Goal: Task Accomplishment & Management: Manage account settings

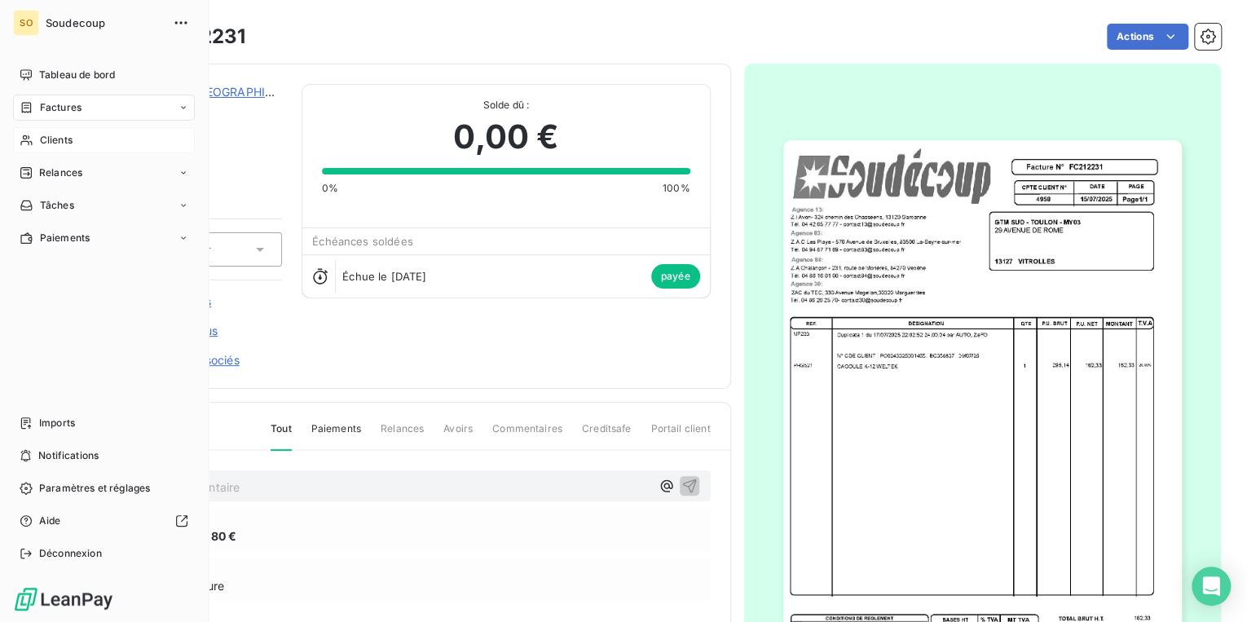
click at [46, 138] on span "Clients" at bounding box center [56, 140] width 33 height 15
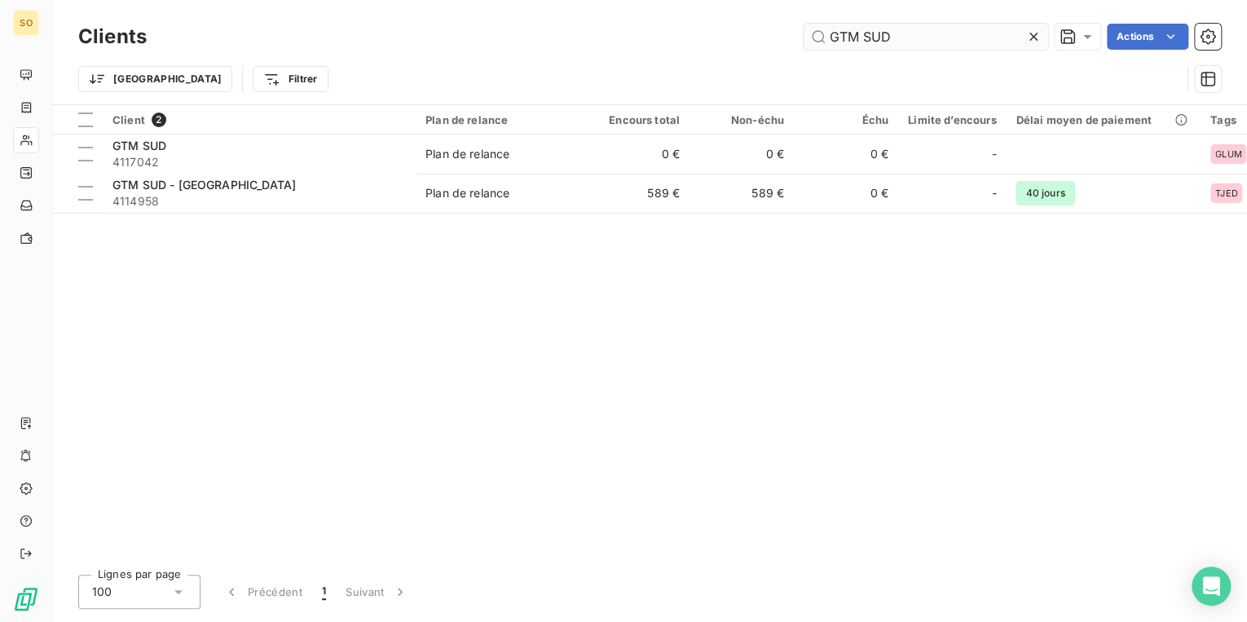
click at [1025, 36] on icon at bounding box center [1033, 37] width 16 height 16
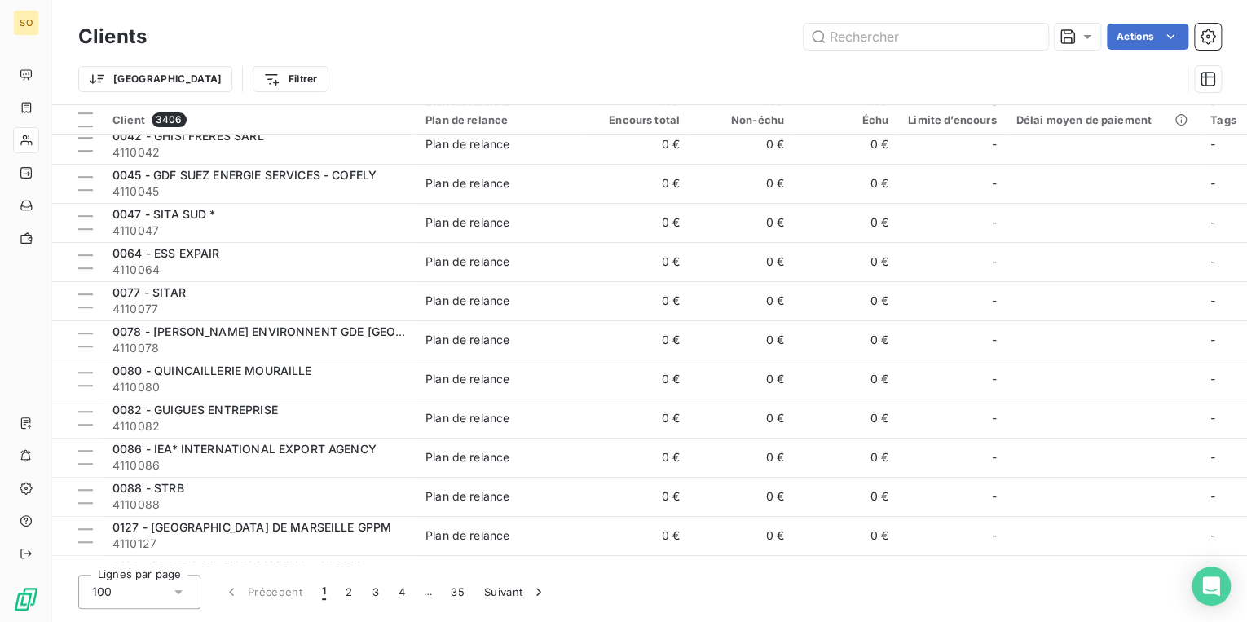
scroll to position [456, 0]
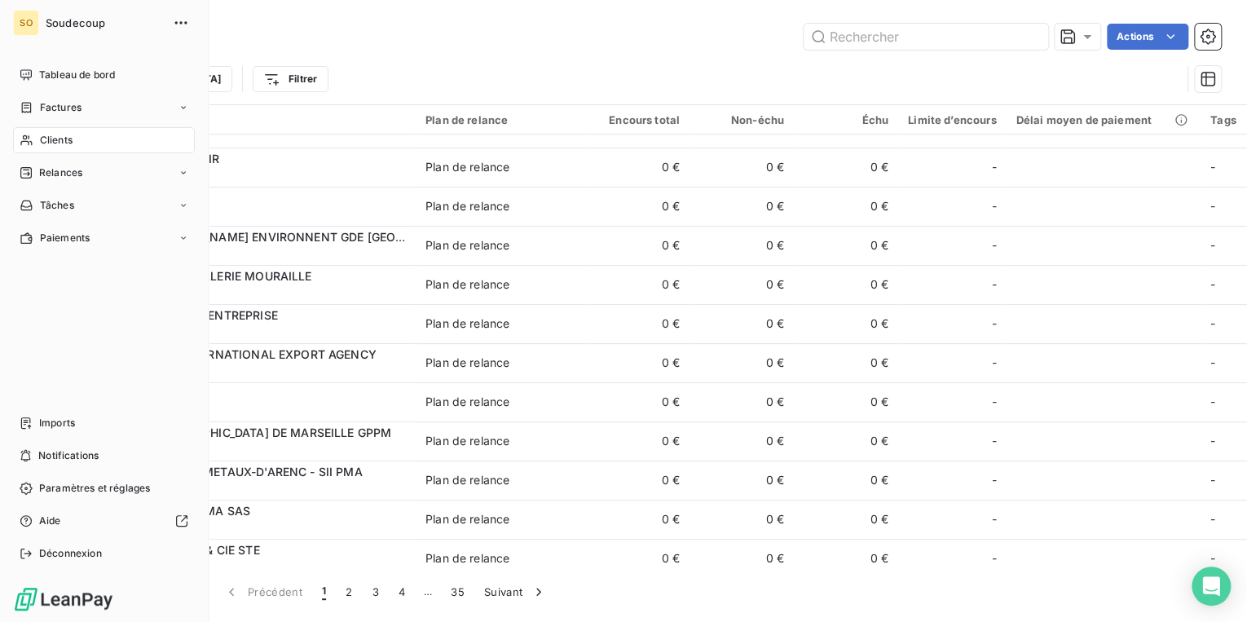
click at [59, 139] on span "Clients" at bounding box center [56, 140] width 33 height 15
click at [47, 141] on span "Clients" at bounding box center [56, 140] width 33 height 15
click at [59, 168] on span "Relances" at bounding box center [60, 172] width 43 height 15
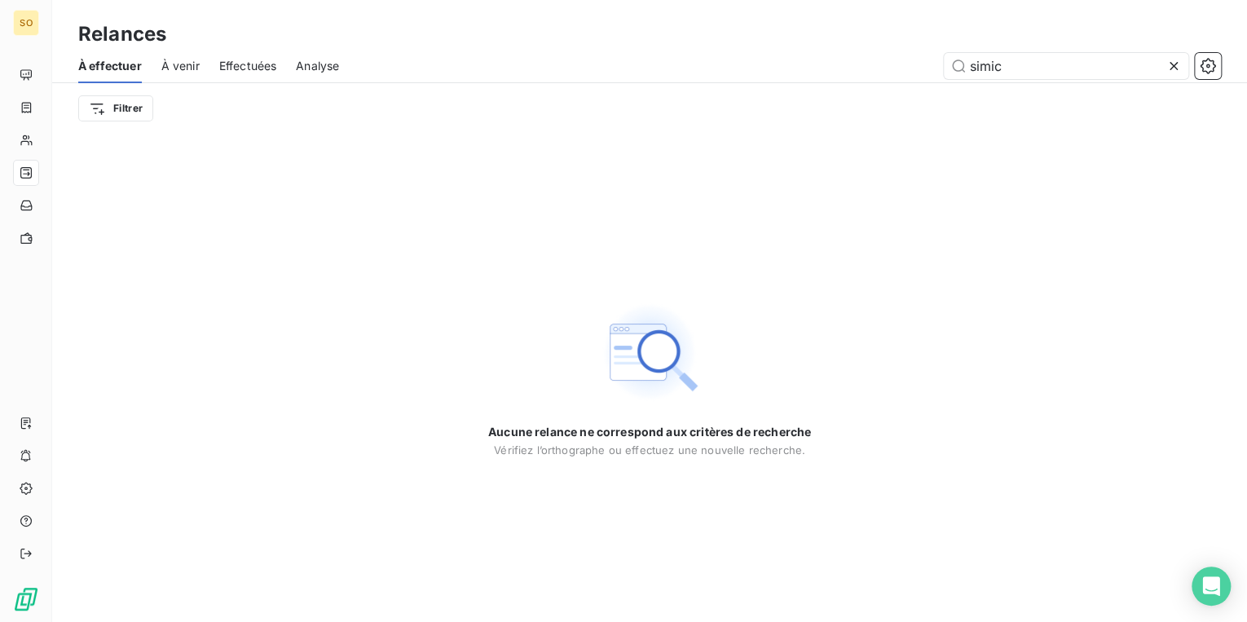
click at [1177, 68] on icon at bounding box center [1173, 66] width 16 height 16
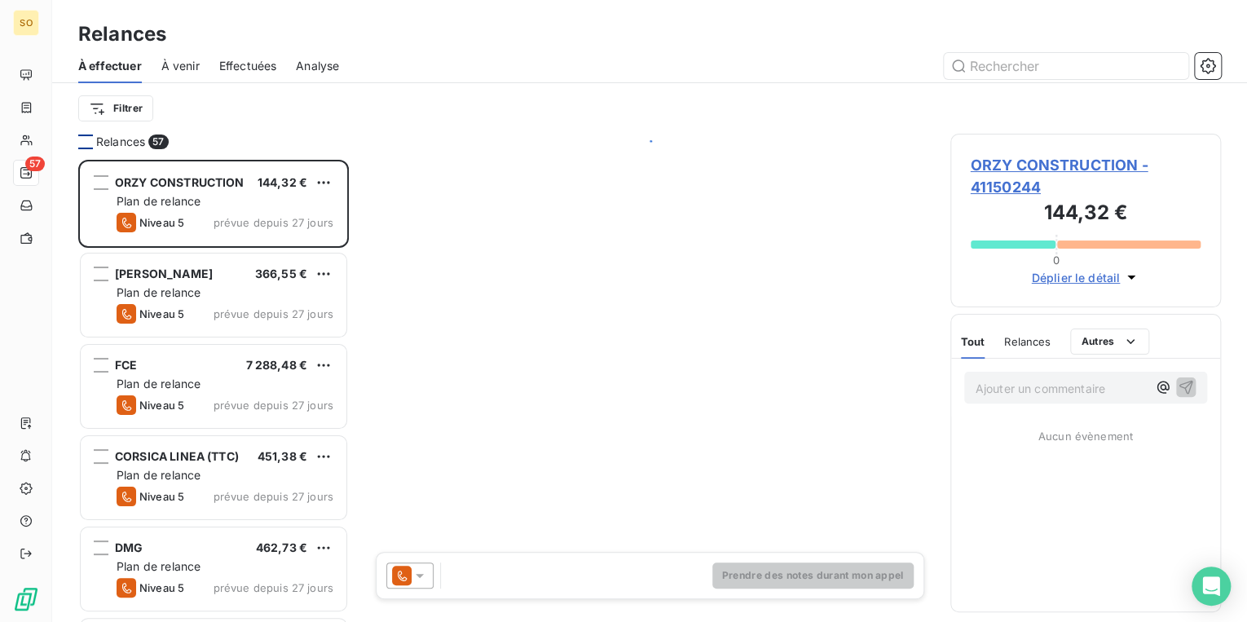
scroll to position [452, 261]
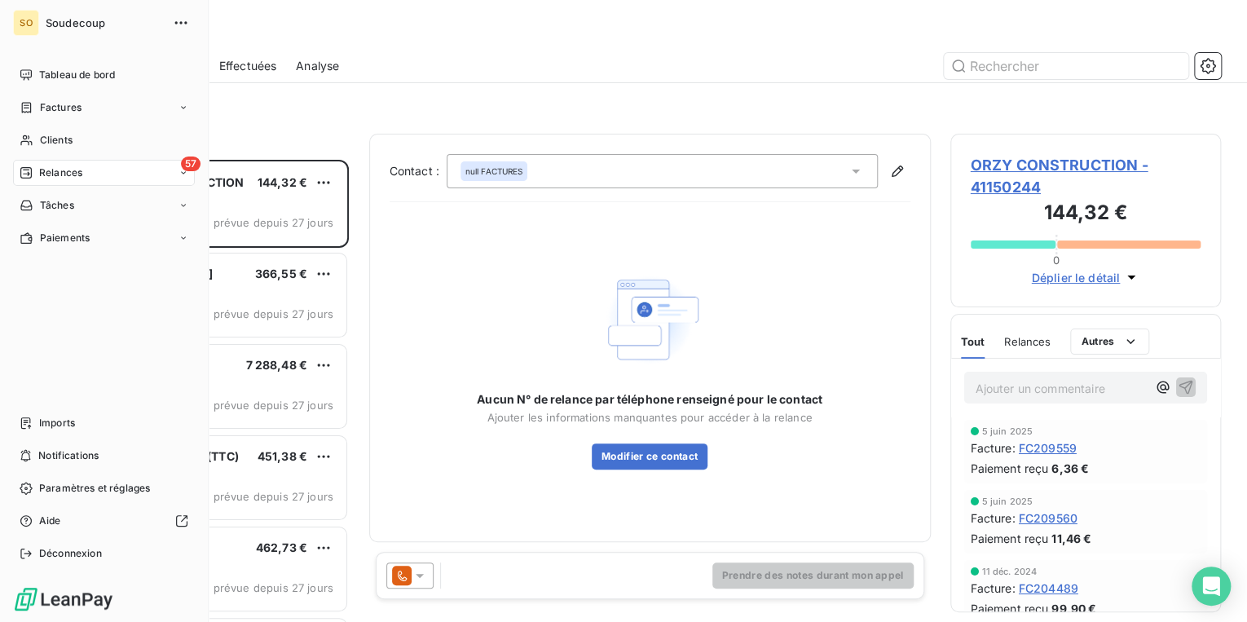
click at [63, 172] on span "Relances" at bounding box center [60, 172] width 43 height 15
click at [51, 176] on span "Relances" at bounding box center [60, 172] width 43 height 15
click at [108, 174] on div "57 Relances" at bounding box center [104, 173] width 182 height 26
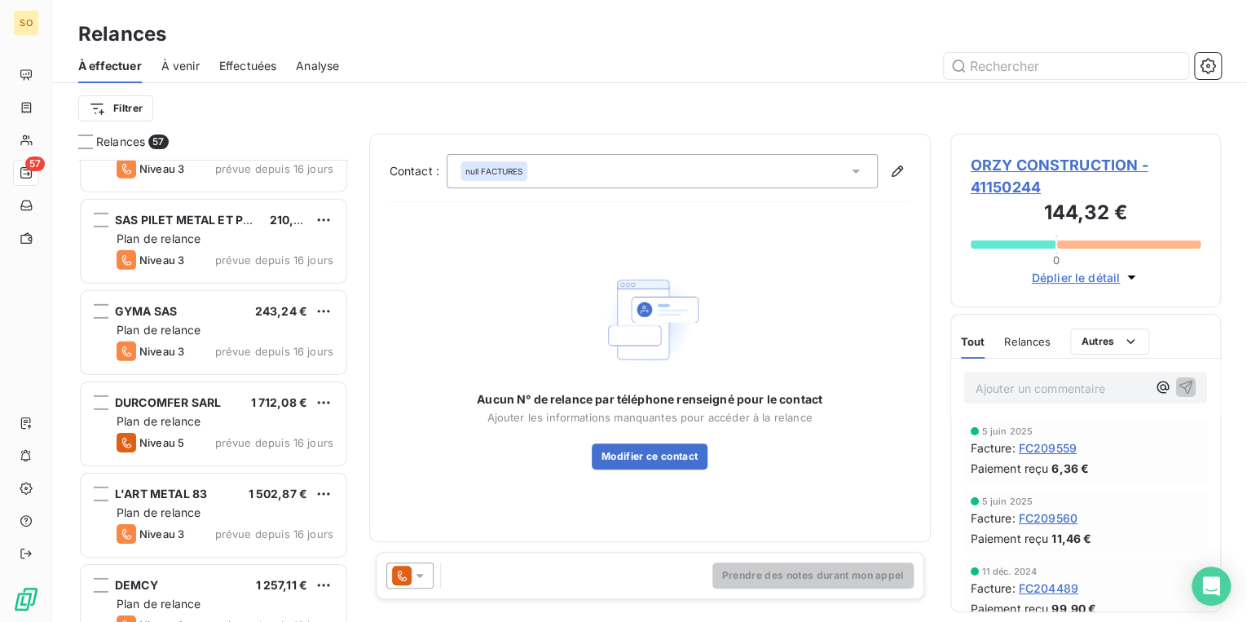
scroll to position [2933, 0]
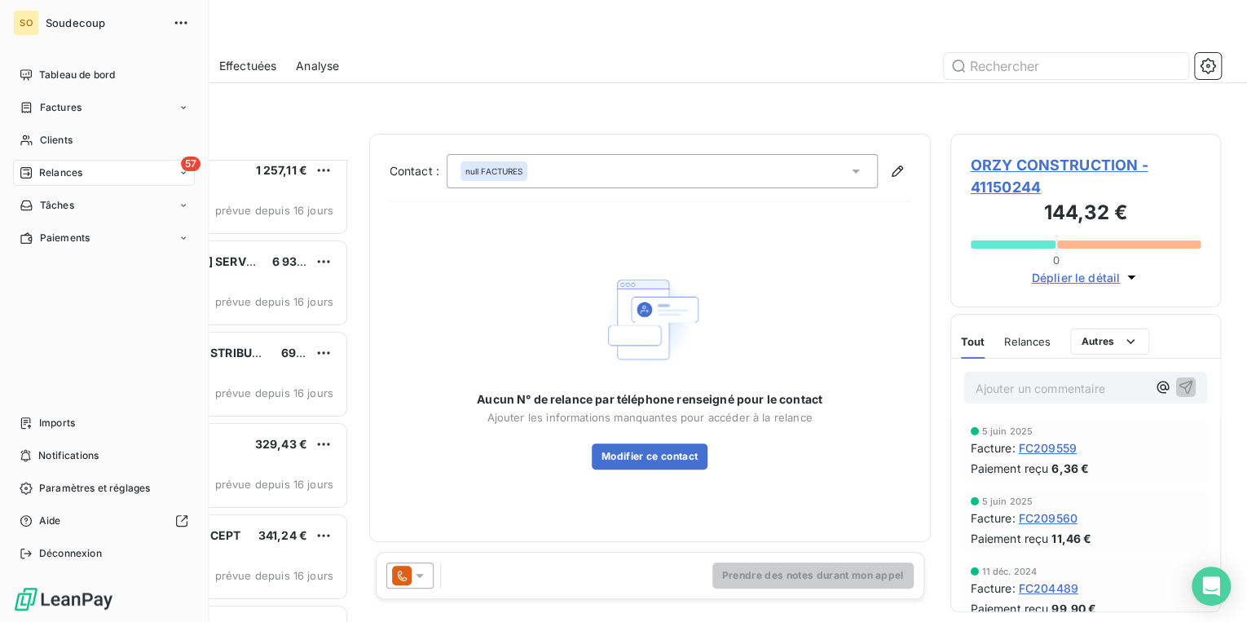
click at [41, 170] on span "Relances" at bounding box center [60, 172] width 43 height 15
